Goal: Transaction & Acquisition: Purchase product/service

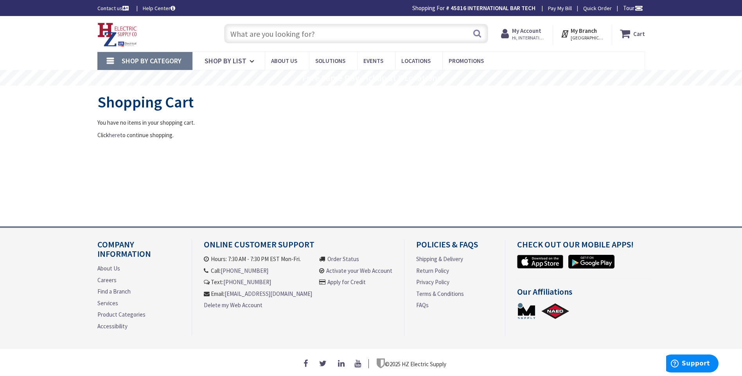
click at [248, 34] on input "text" at bounding box center [356, 34] width 264 height 20
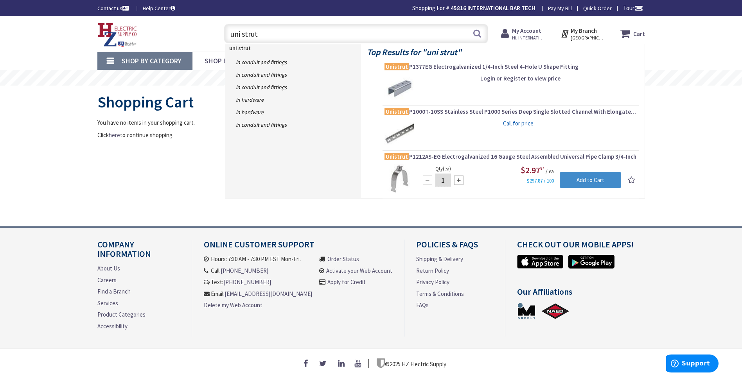
type input "uni strut"
click at [398, 87] on img at bounding box center [399, 88] width 29 height 29
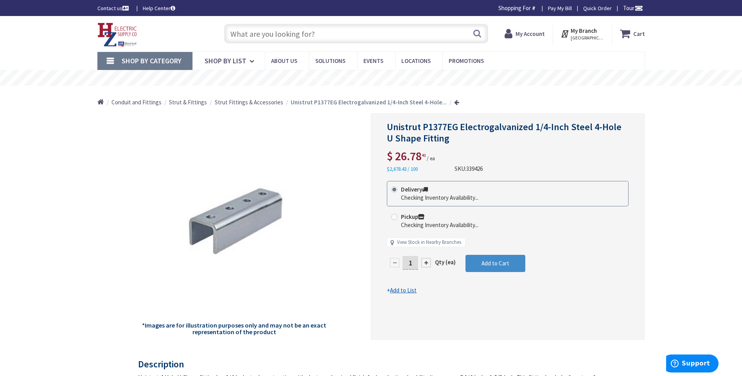
type input "S Water Ln, Tappahannock, VA 22560, [GEOGRAPHIC_DATA]"
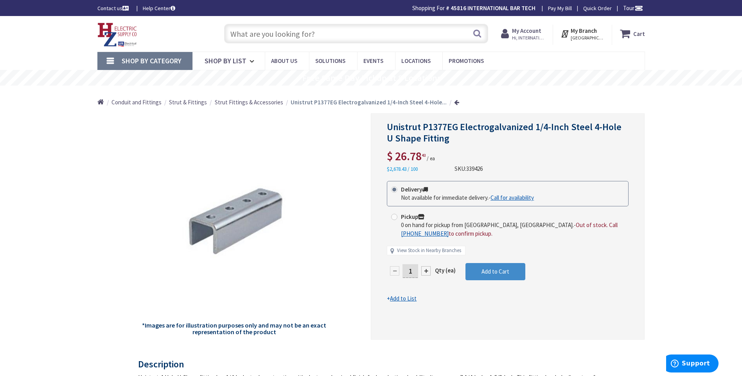
click at [395, 219] on span at bounding box center [394, 217] width 6 height 6
click at [395, 219] on input "Pickup 0 on hand for pickup from Springfield, MA. - Out of stock. Call +1-413-8…" at bounding box center [395, 216] width 5 height 5
radio input "true"
click at [417, 251] on link "View Stock in Nearby Branches" at bounding box center [429, 250] width 64 height 7
select select "data-availability"
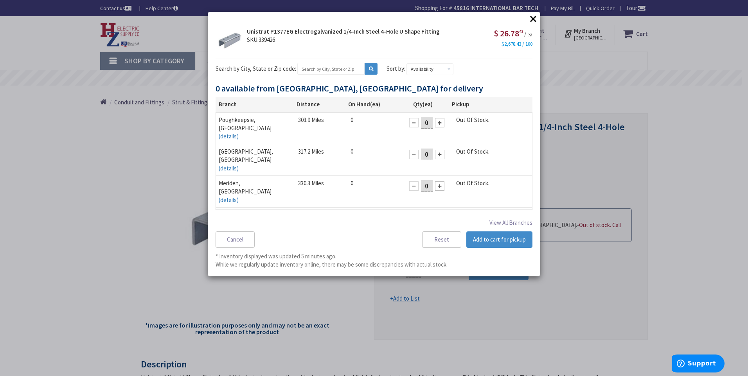
click at [533, 16] on button "×" at bounding box center [533, 19] width 12 height 12
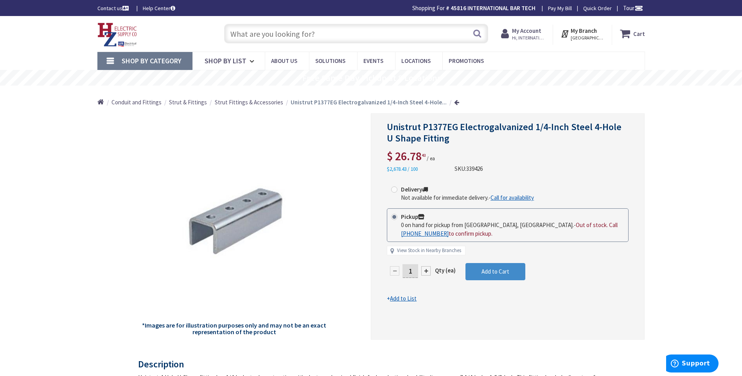
click at [253, 34] on input "text" at bounding box center [356, 34] width 264 height 20
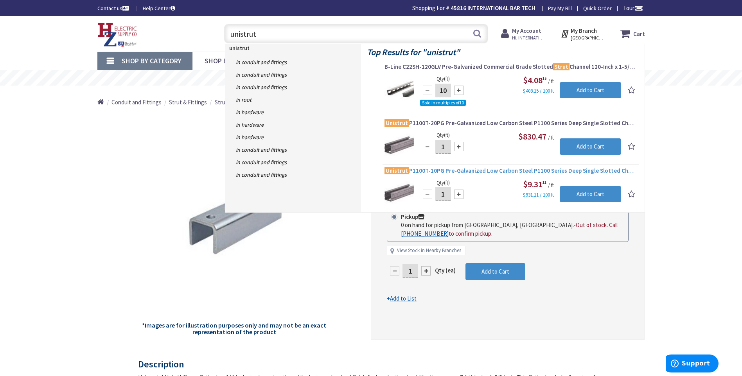
type input "unistrut"
click at [492, 171] on span "Unistrut P1100T-10PG Pre-Galvanized Low Carbon Steel P1100 Series Deep Single S…" at bounding box center [511, 171] width 252 height 8
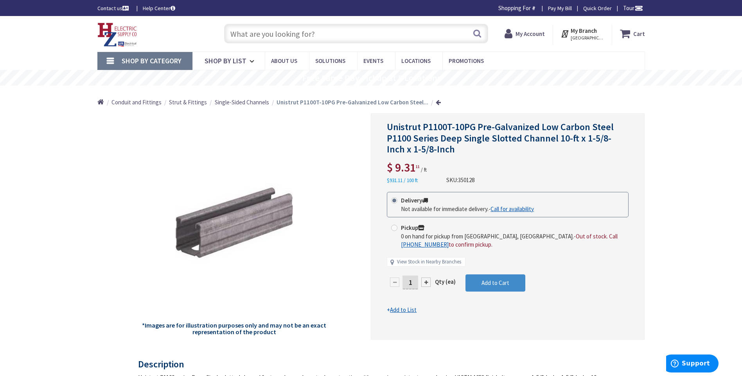
click at [395, 226] on span at bounding box center [394, 228] width 6 height 6
click at [395, 226] on input "Pickup 0 on hand for pickup from Springfield, MA. - Out of stock. Call +1-413-8…" at bounding box center [395, 227] width 5 height 5
radio input "true"
click at [411, 263] on link "View Stock in Nearby Branches" at bounding box center [429, 262] width 64 height 7
select select "data-availability"
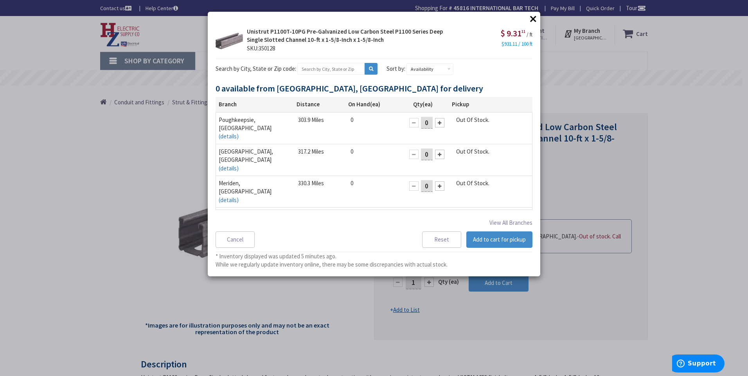
click at [533, 19] on button "×" at bounding box center [533, 19] width 12 height 12
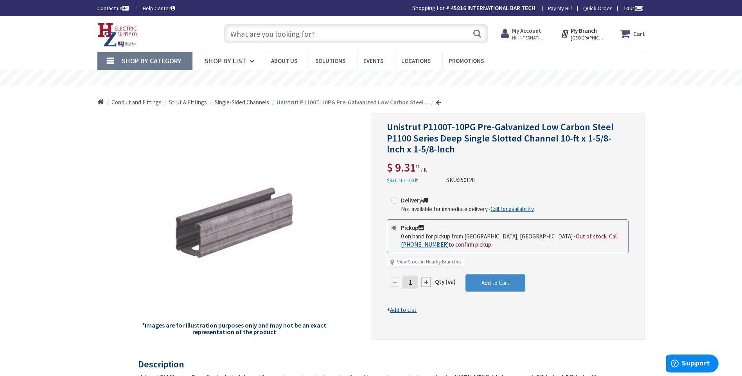
click at [302, 35] on input "text" at bounding box center [356, 34] width 264 height 20
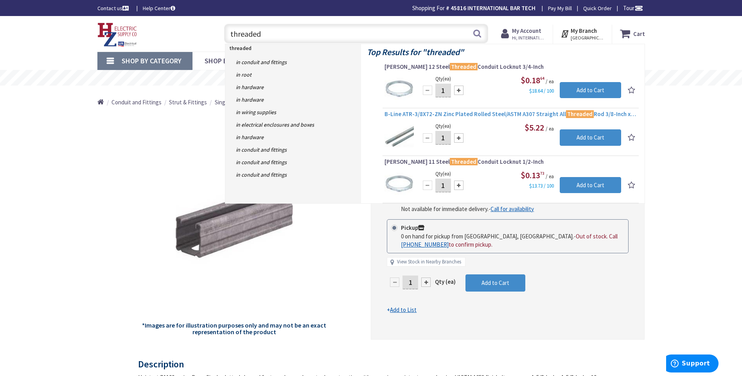
type input "threaded"
click at [417, 117] on span "B-Line ATR-3/8X72-ZN Zinc Plated Rolled Steel/ASTM A307 Straight All Threaded R…" at bounding box center [511, 114] width 252 height 8
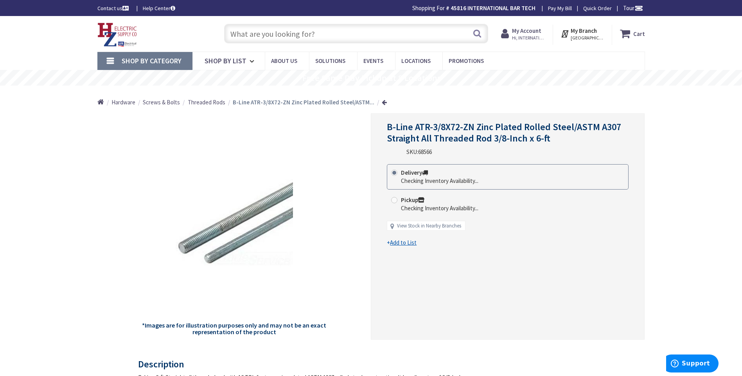
click at [395, 199] on span at bounding box center [394, 200] width 6 height 6
click at [395, 199] on input "Pickup Checking Inventory Availability..." at bounding box center [395, 200] width 5 height 5
radio input "true"
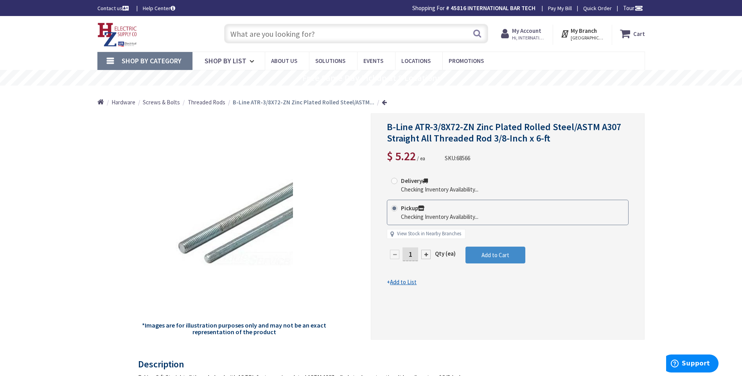
click at [424, 254] on div at bounding box center [425, 254] width 9 height 9
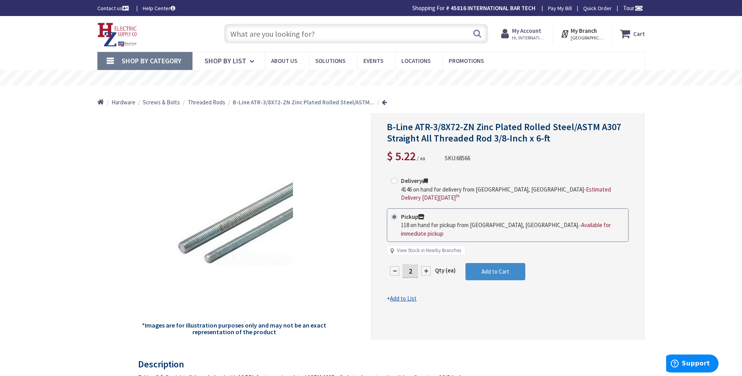
click at [421, 261] on form "This product is Discontinued Delivery 4146 on hand for delivery from Middletown…" at bounding box center [508, 238] width 242 height 131
drag, startPoint x: 412, startPoint y: 262, endPoint x: 407, endPoint y: 266, distance: 6.4
click at [407, 266] on input "2" at bounding box center [411, 271] width 16 height 14
click at [479, 267] on form "This product is Discontinued Delivery 4146 on hand for delivery from Middletown…" at bounding box center [508, 238] width 242 height 131
click at [494, 268] on span "Add to Cart" at bounding box center [496, 271] width 28 height 7
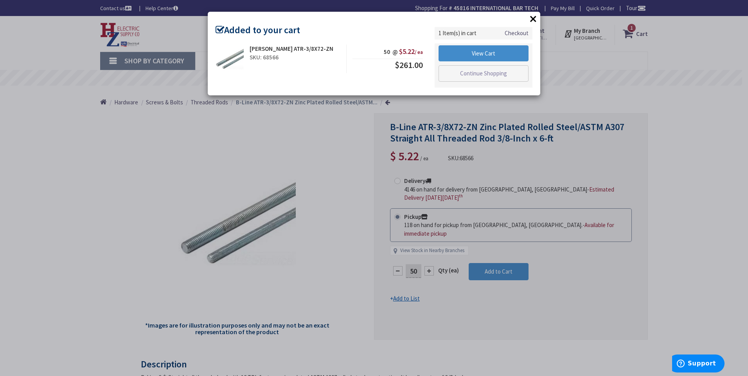
click at [531, 18] on button "×" at bounding box center [533, 19] width 12 height 12
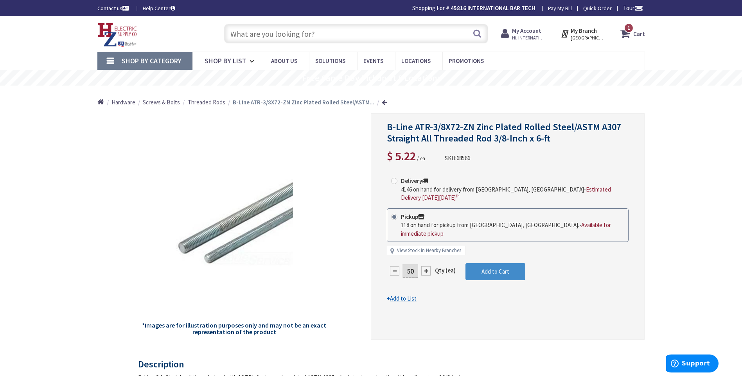
drag, startPoint x: 410, startPoint y: 262, endPoint x: 408, endPoint y: 267, distance: 5.2
click at [408, 267] on input "50" at bounding box center [411, 271] width 16 height 14
type input "60"
click at [486, 263] on form "This product is Discontinued Delivery 4146 on hand for delivery from Middletown…" at bounding box center [508, 238] width 242 height 131
click at [627, 35] on icon at bounding box center [626, 34] width 13 height 14
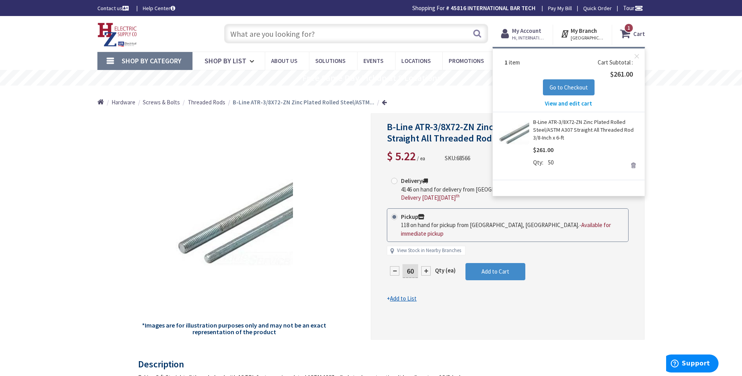
click at [572, 103] on span "View and edit cart" at bounding box center [568, 103] width 47 height 7
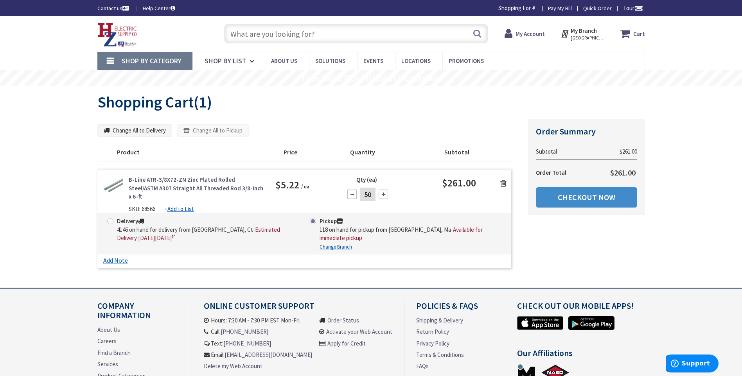
drag, startPoint x: 362, startPoint y: 198, endPoint x: 358, endPoint y: 199, distance: 4.2
click at [358, 199] on div "50" at bounding box center [367, 195] width 47 height 16
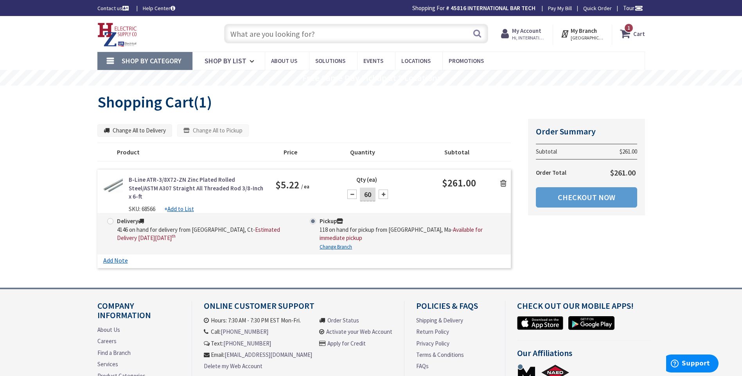
type input "60"
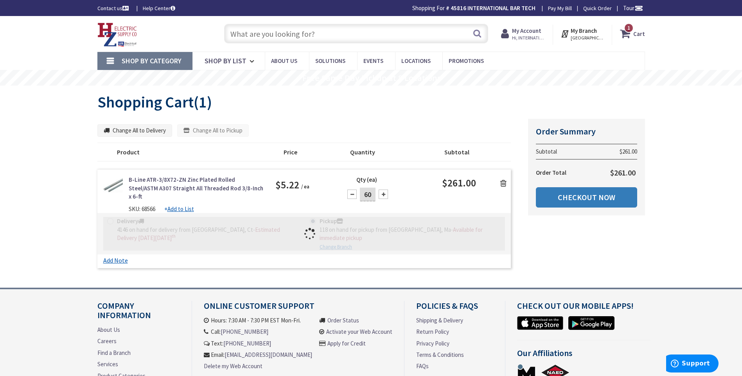
click at [567, 200] on link "Checkout Now" at bounding box center [586, 197] width 101 height 20
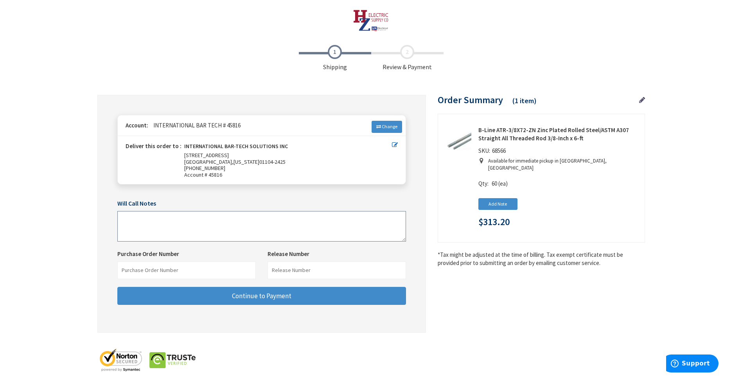
click at [151, 225] on textarea at bounding box center [261, 226] width 289 height 31
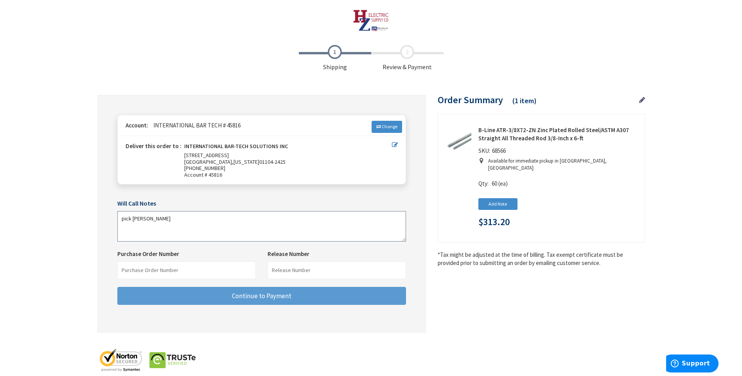
type textarea "pick [PERSON_NAME]"
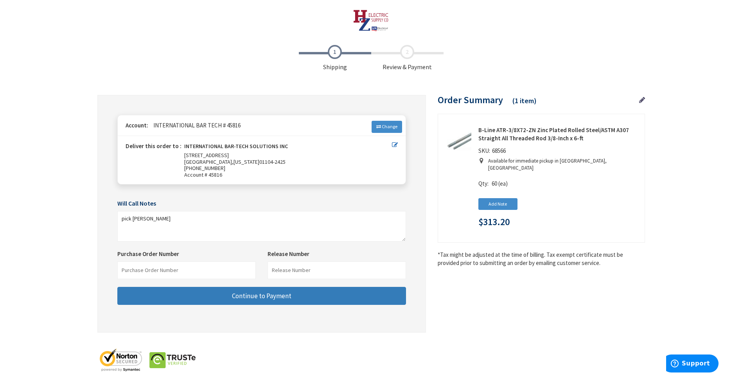
click at [278, 297] on span "Continue to Payment" at bounding box center [261, 296] width 59 height 9
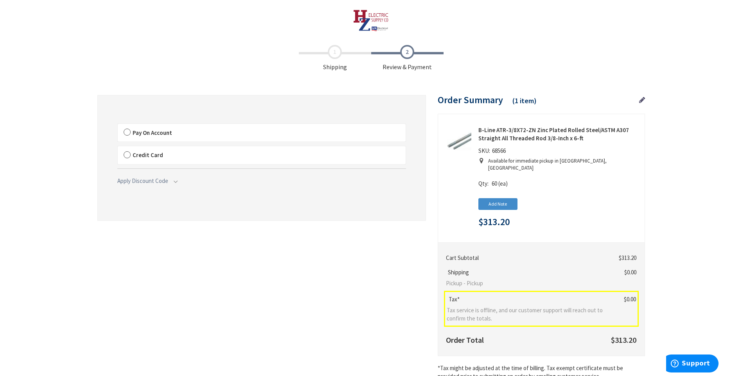
click at [128, 132] on label "Pay On Account" at bounding box center [262, 133] width 288 height 18
click at [118, 126] on input "Pay On Account" at bounding box center [118, 126] width 0 height 0
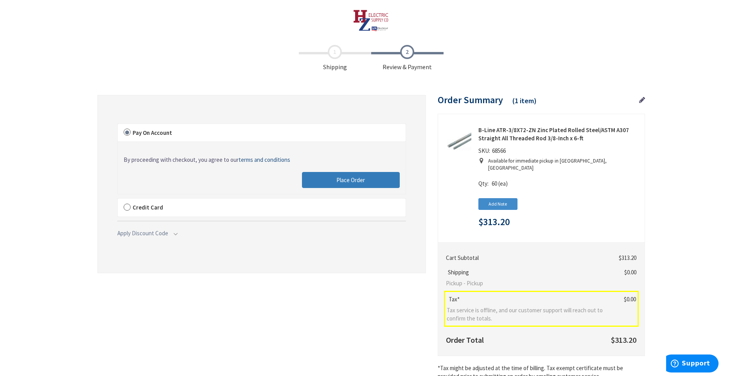
click at [327, 183] on button "Place Order" at bounding box center [351, 180] width 98 height 16
